Goal: Find specific page/section: Find specific page/section

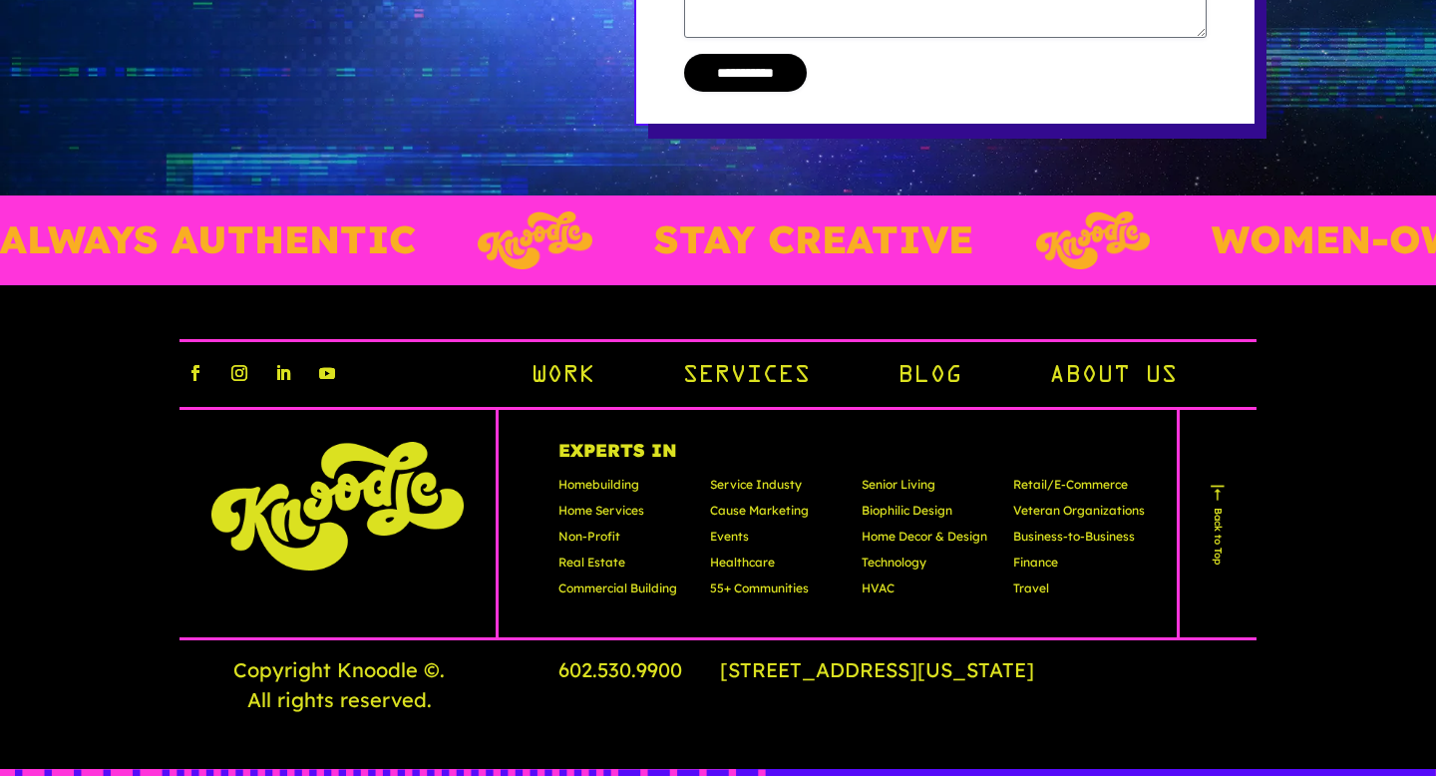
click at [563, 360] on link "Work" at bounding box center [563, 377] width 64 height 34
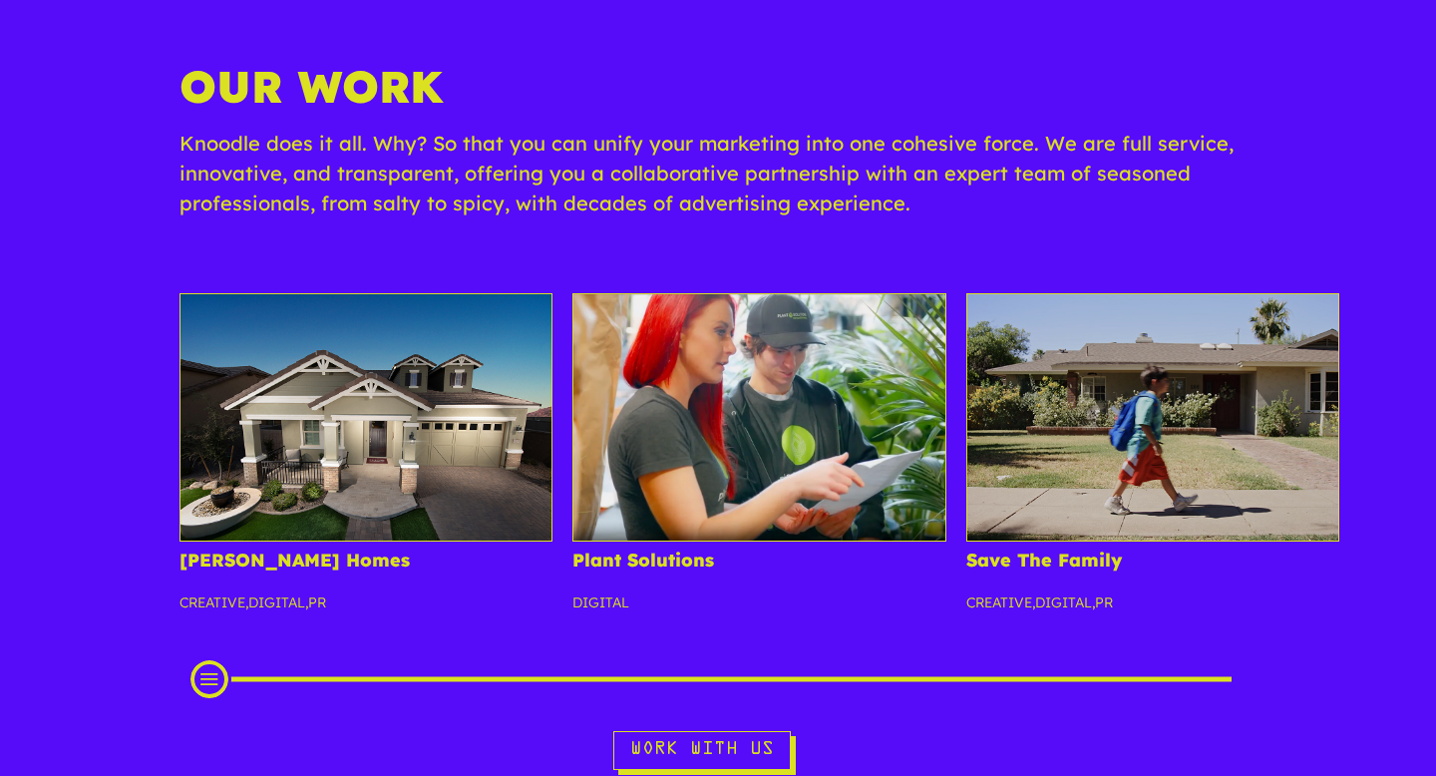
scroll to position [345, 0]
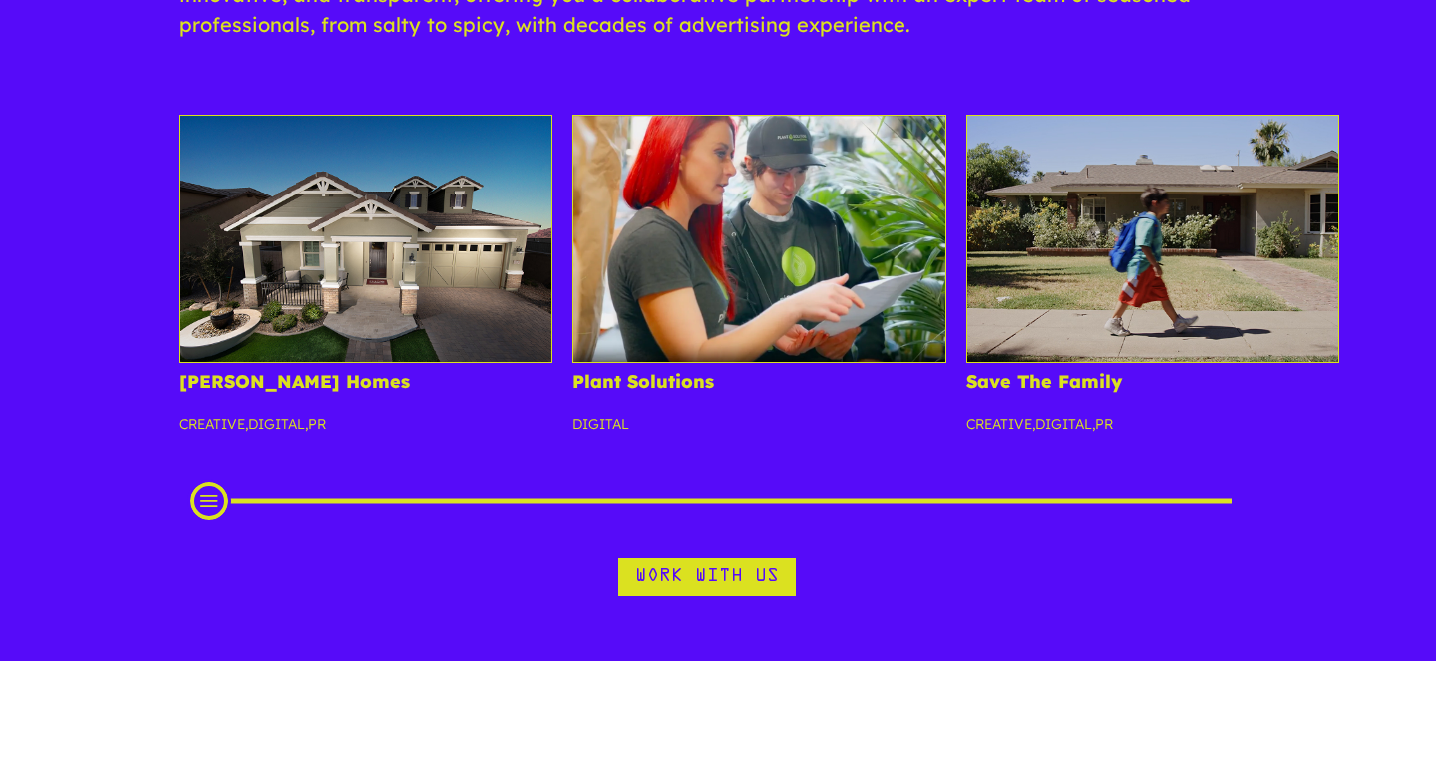
click at [679, 571] on link "Work With Us" at bounding box center [707, 577] width 178 height 39
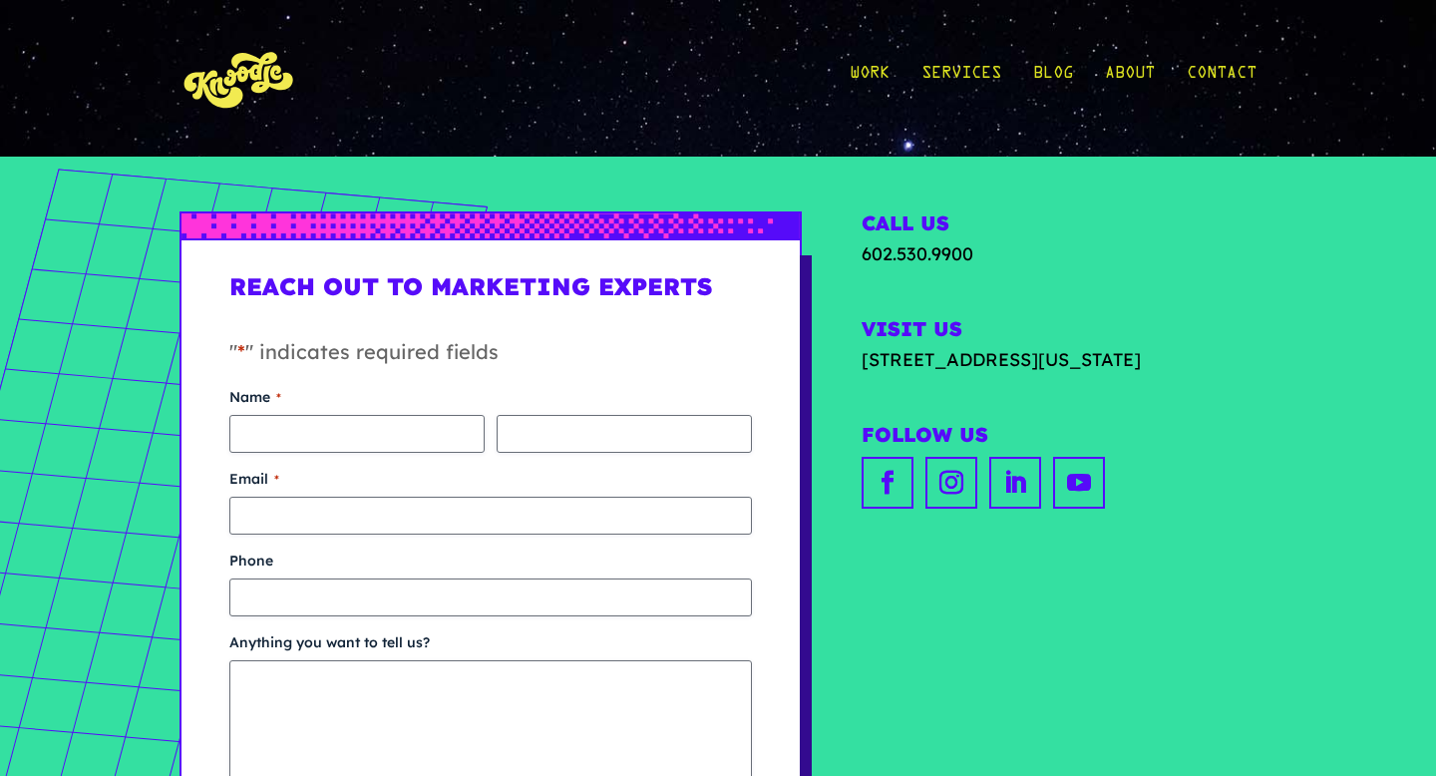
scroll to position [693, 0]
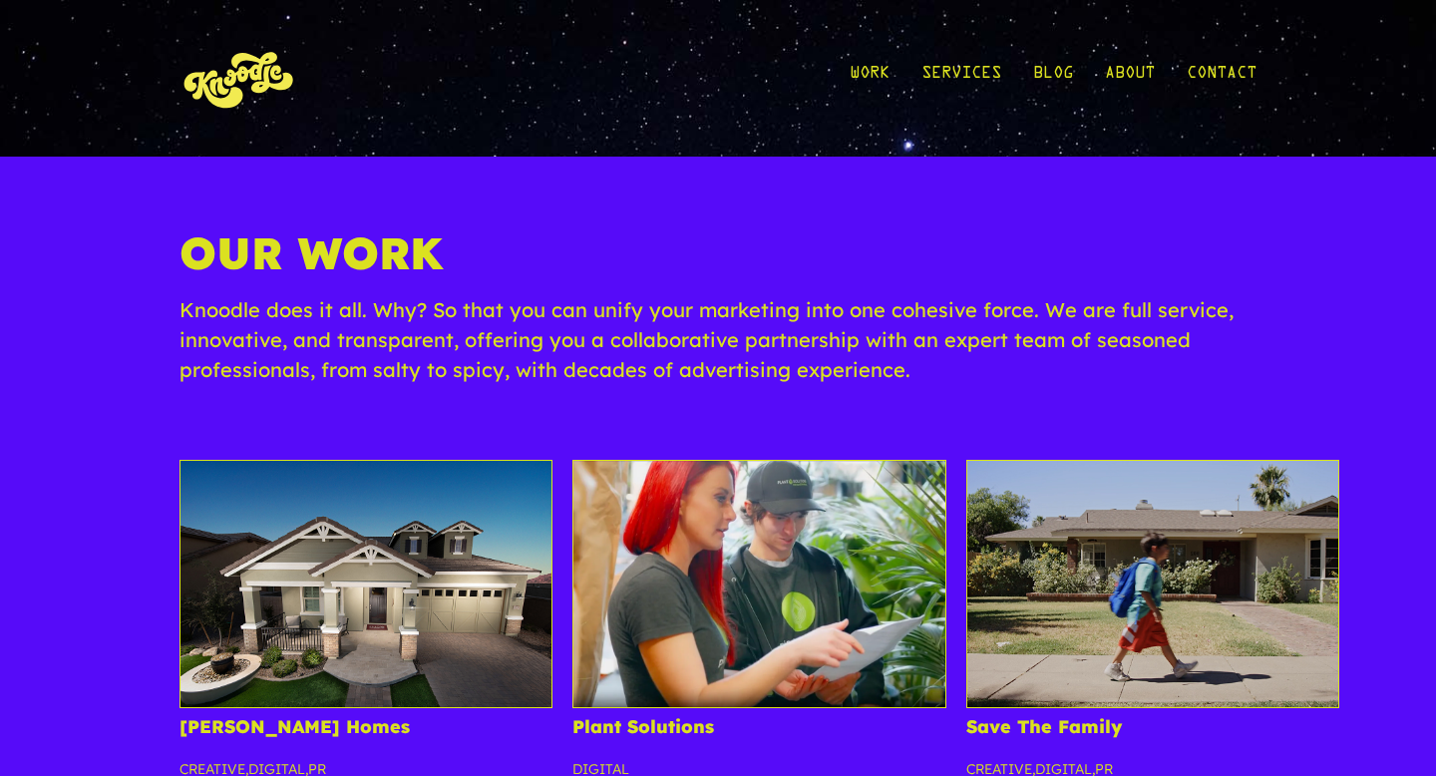
scroll to position [345, 0]
